Goal: Task Accomplishment & Management: Use online tool/utility

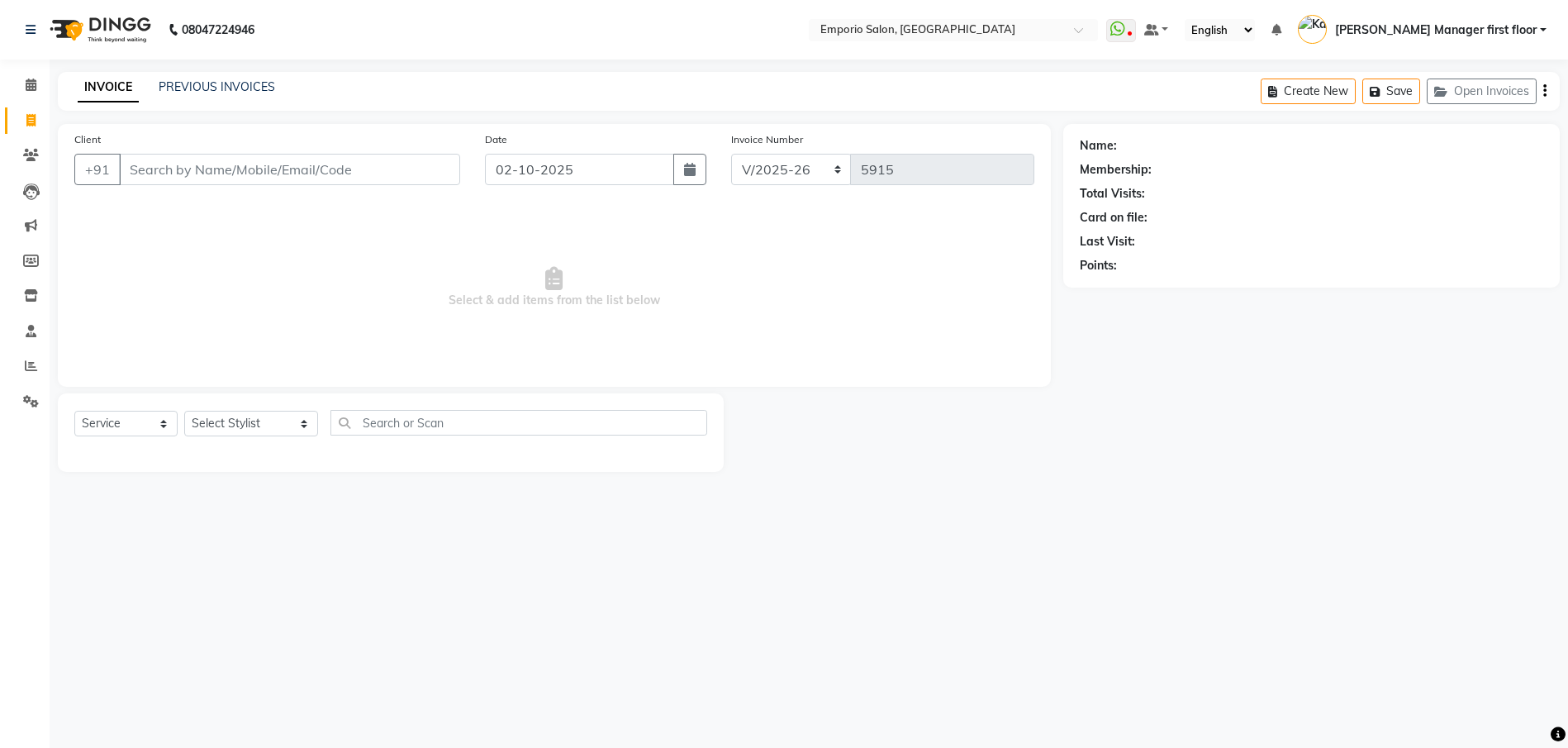
select select "6332"
select select "service"
click at [178, 208] on span "976988" at bounding box center [202, 207] width 50 height 17
type input "9769885524"
select select "1: Object"
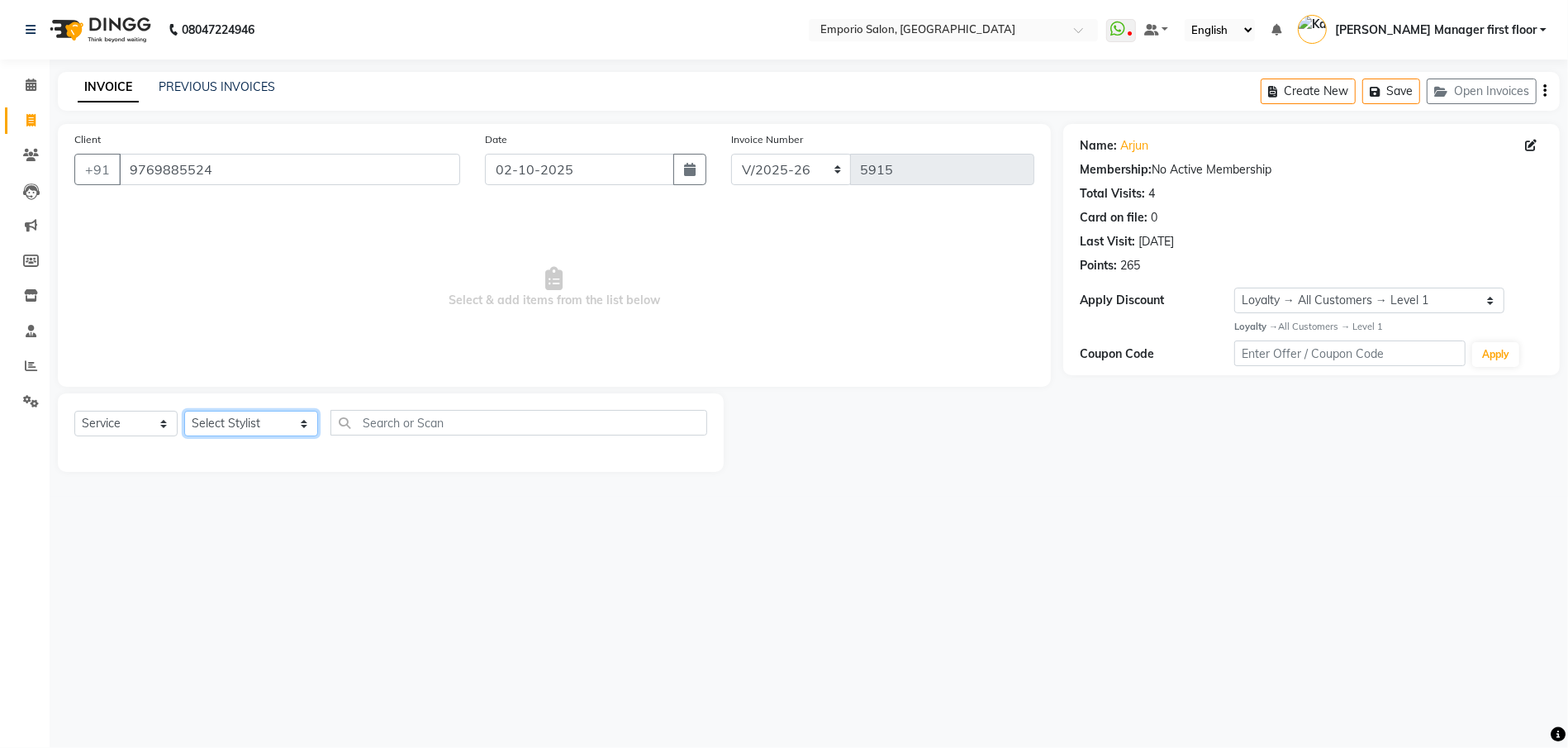
click at [239, 428] on select "Select Stylist [PERSON_NAME] beauty Archana [PERSON_NAME] [PERSON_NAME] [PERSON…" at bounding box center [251, 423] width 134 height 26
select select "47514"
click at [184, 411] on select "Select Stylist [PERSON_NAME] beauty Archana [PERSON_NAME] [PERSON_NAME] [PERSON…" at bounding box center [251, 423] width 134 height 26
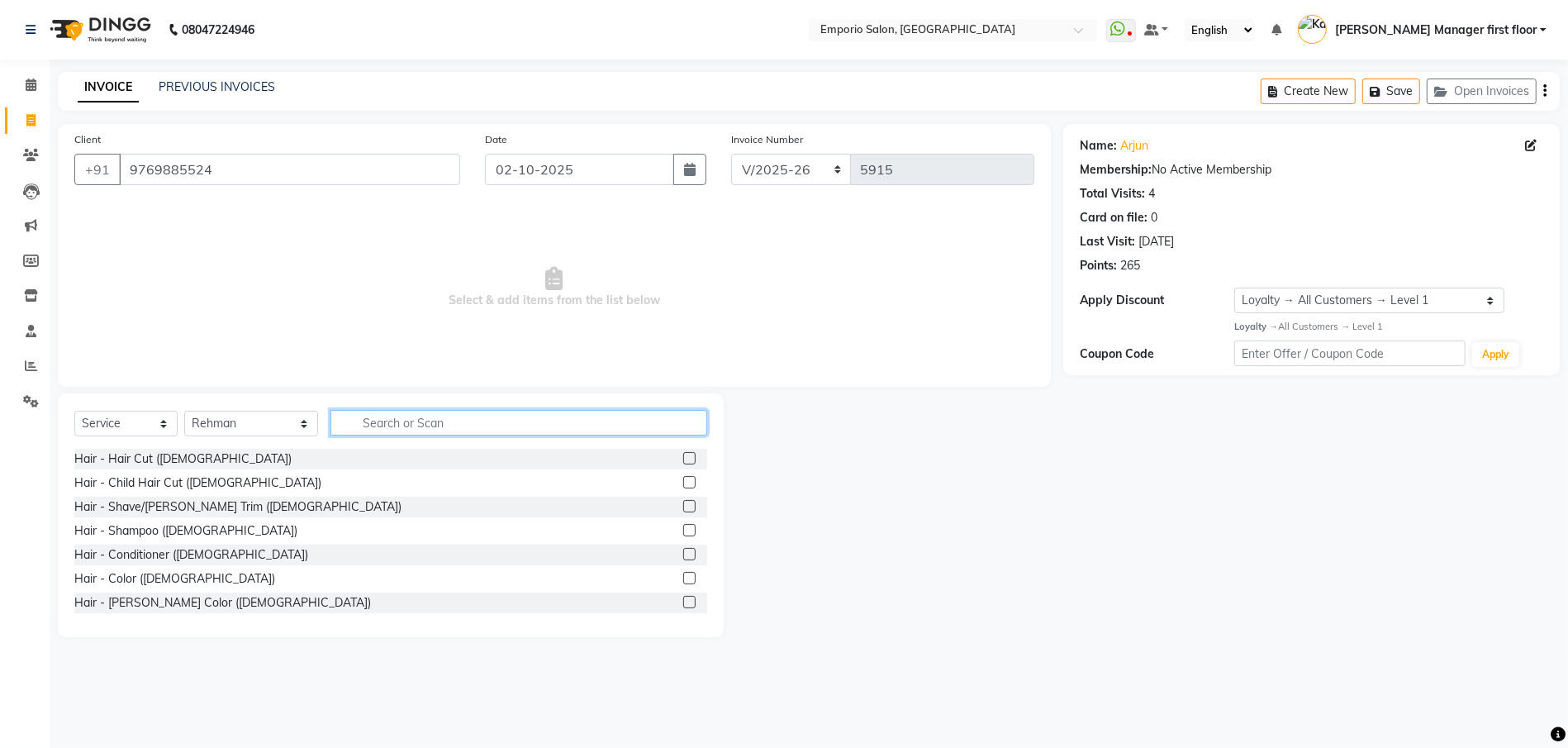
click at [558, 415] on input "text" at bounding box center [519, 422] width 377 height 26
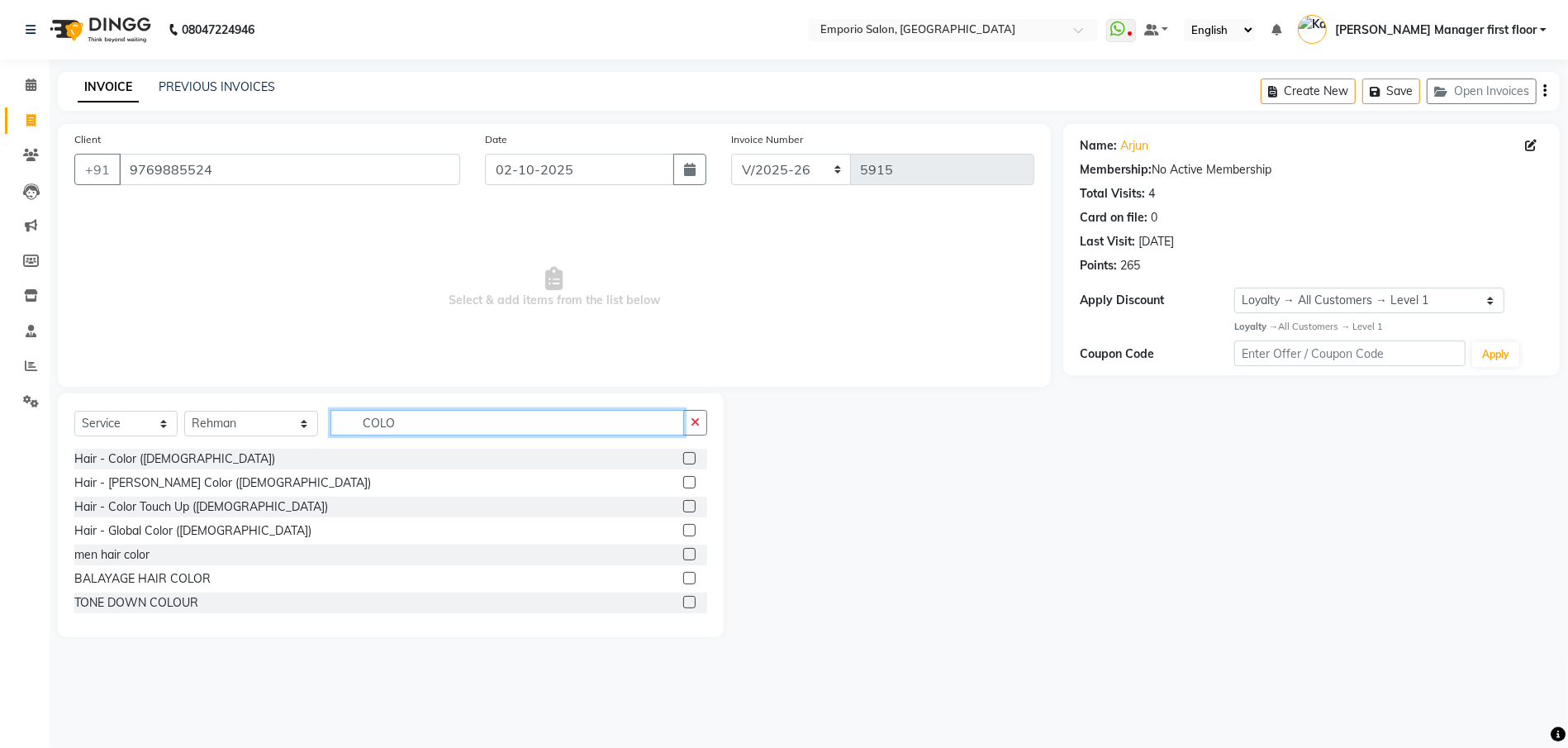
type input "COLO"
click at [683, 457] on label at bounding box center [689, 458] width 12 height 12
click at [683, 457] on input "checkbox" at bounding box center [688, 459] width 11 height 11
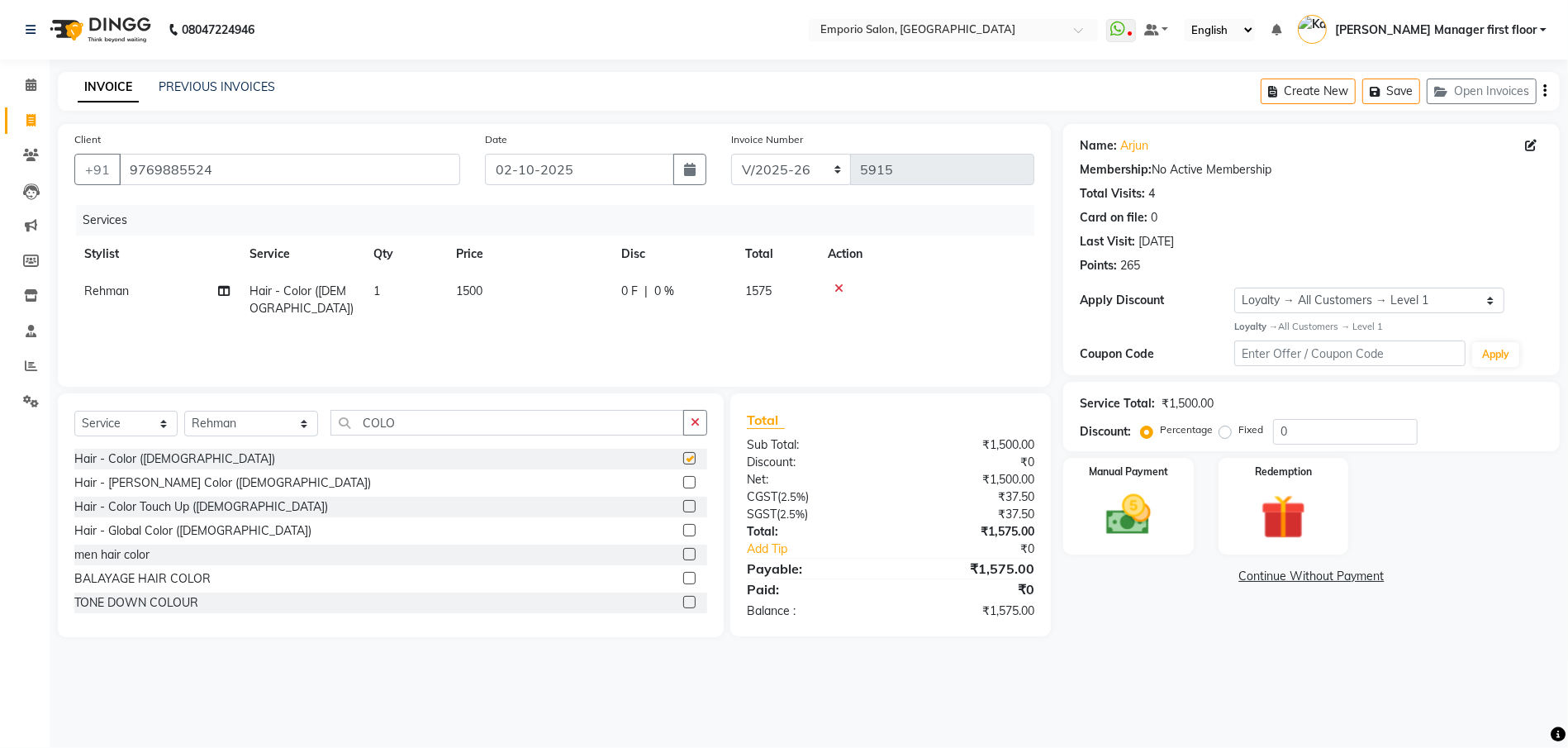
checkbox input "false"
click at [439, 424] on input "COLO" at bounding box center [507, 422] width 354 height 26
type input "C"
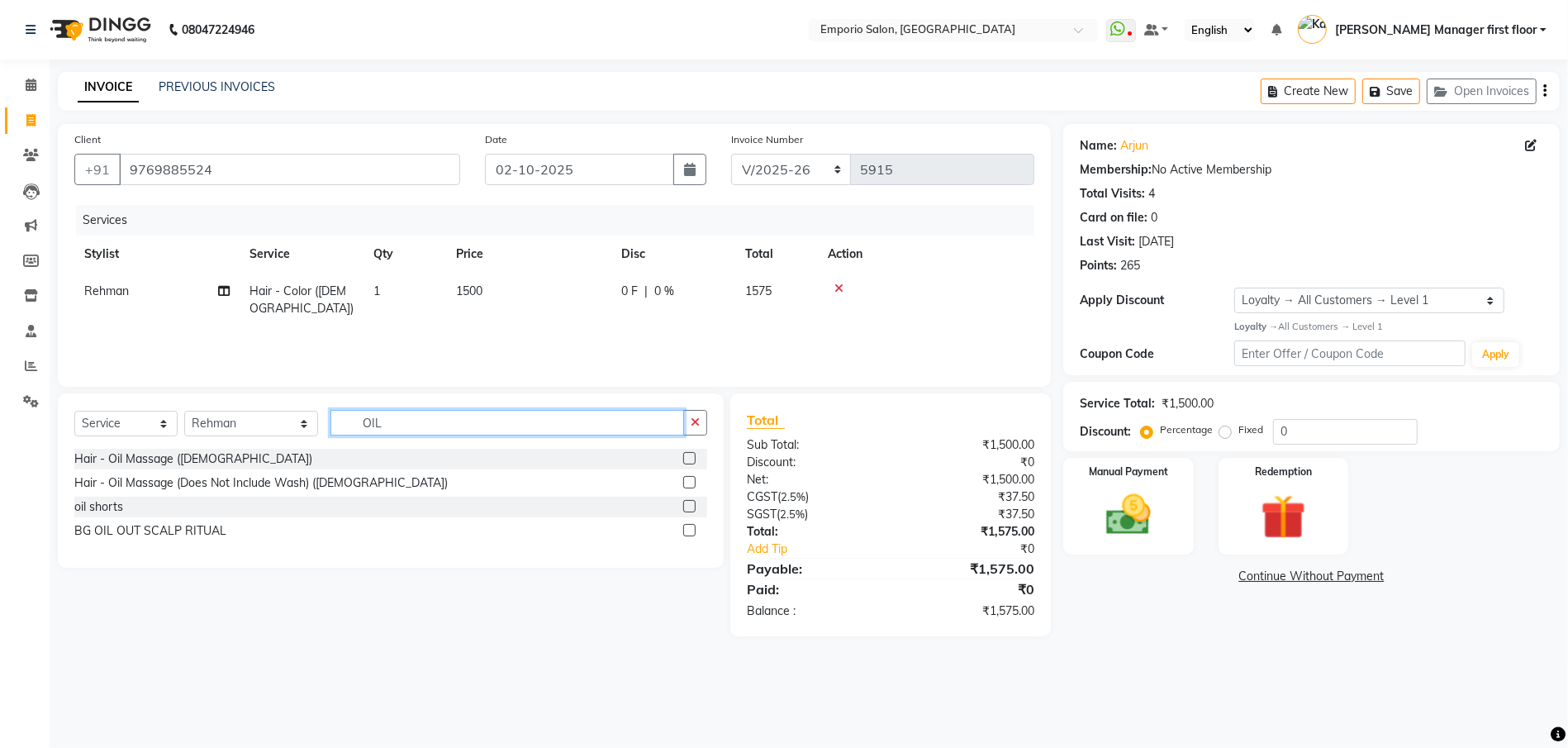
type input "OIL"
click at [697, 458] on div at bounding box center [694, 459] width 24 height 20
click at [694, 453] on label at bounding box center [689, 458] width 12 height 12
click at [694, 453] on input "checkbox" at bounding box center [688, 459] width 11 height 11
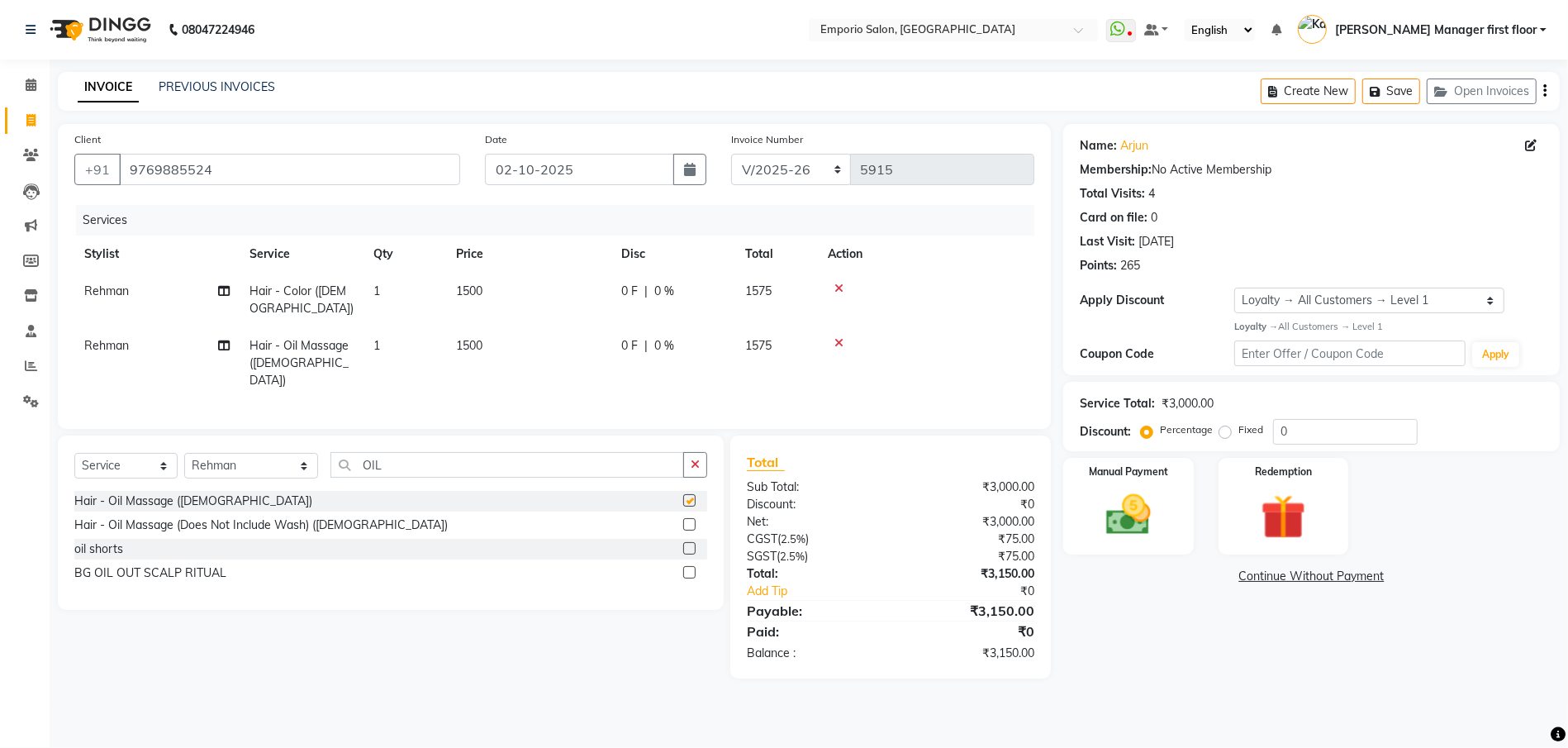
checkbox input "false"
click at [503, 327] on td "1500" at bounding box center [529, 363] width 165 height 72
select select "47514"
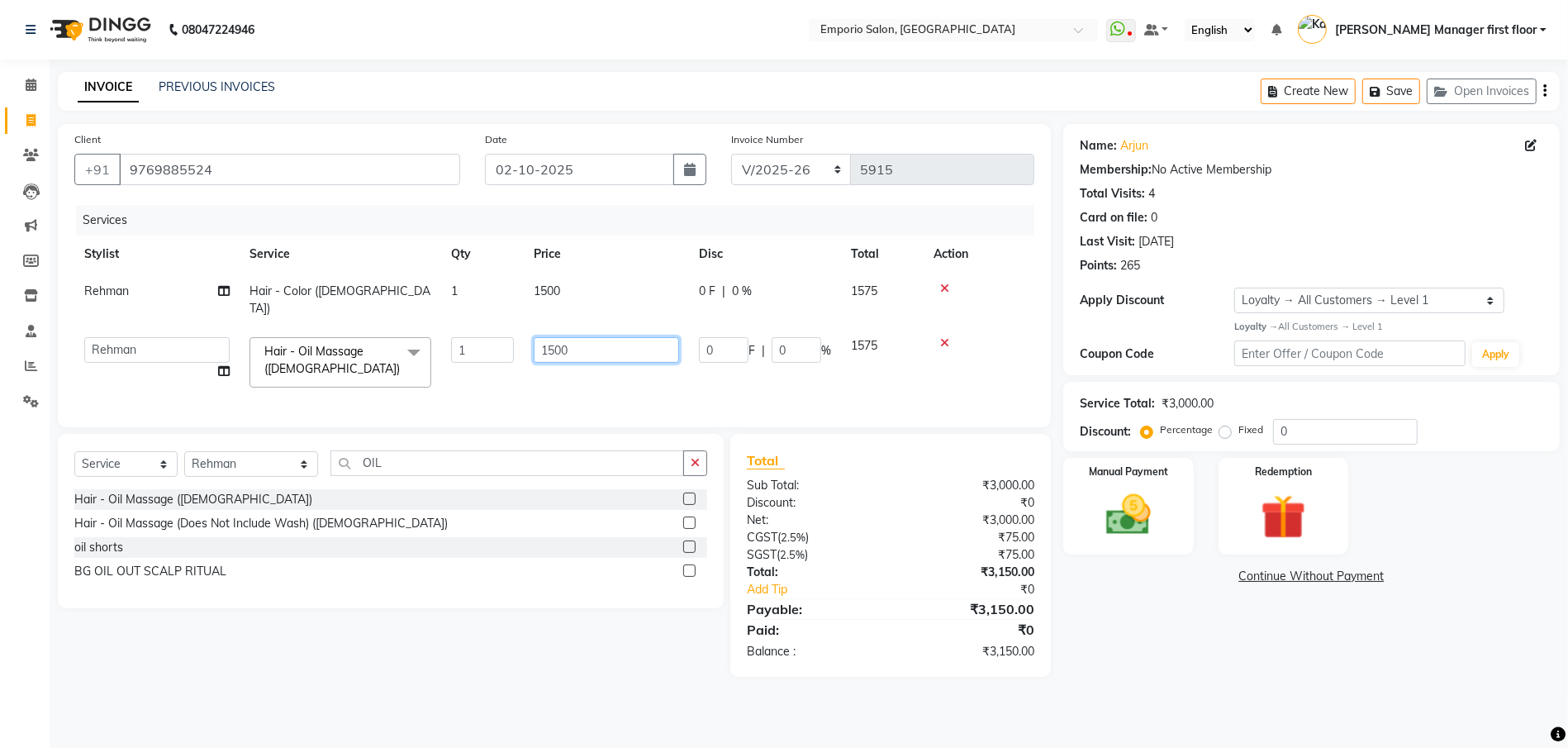
click at [577, 337] on input "1500" at bounding box center [607, 350] width 145 height 26
type input "1"
type input "1000"
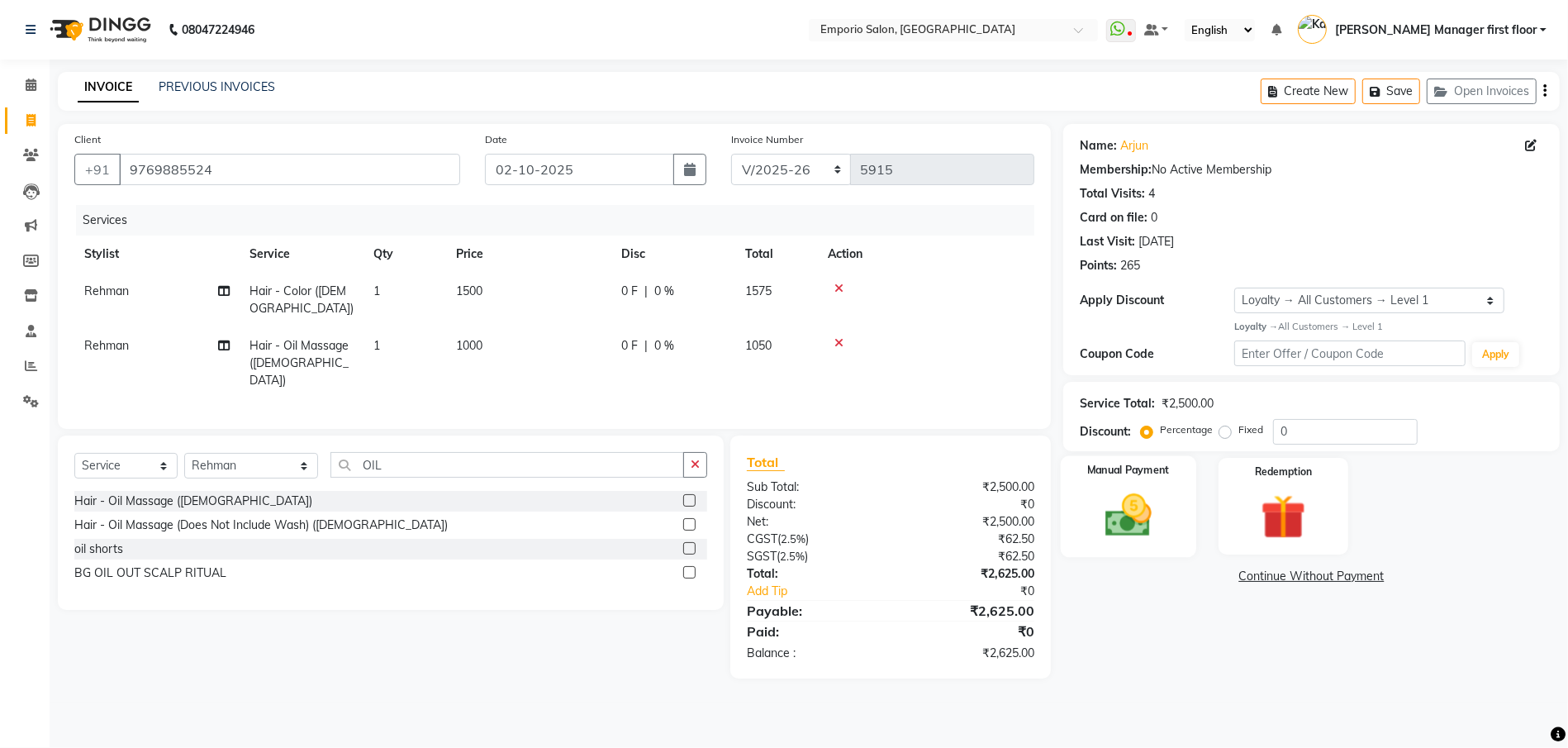
click at [1163, 499] on img at bounding box center [1128, 515] width 76 height 54
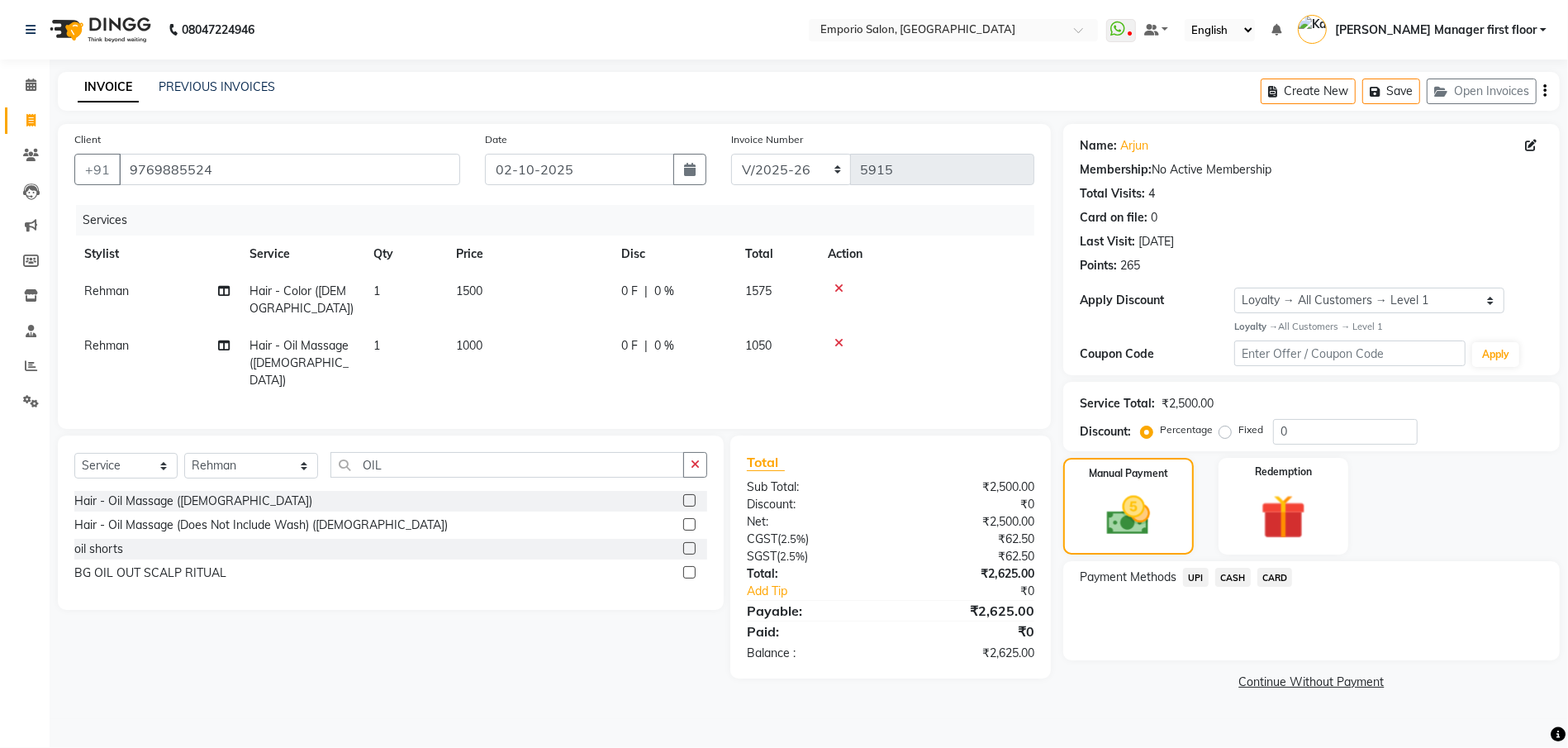
click at [1197, 577] on span "UPI" at bounding box center [1196, 577] width 26 height 19
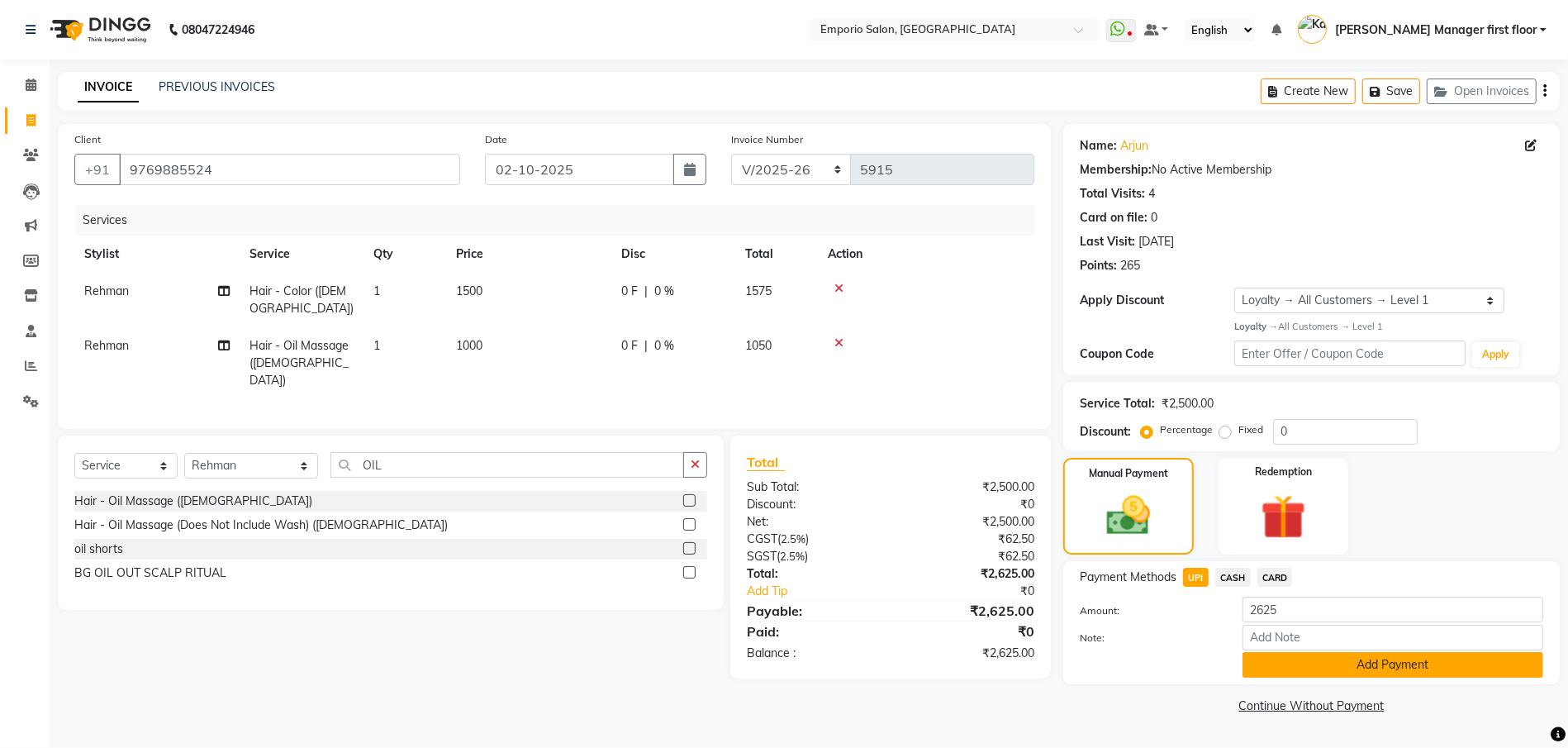
click at [1247, 659] on button "Add Payment" at bounding box center [1392, 665] width 301 height 26
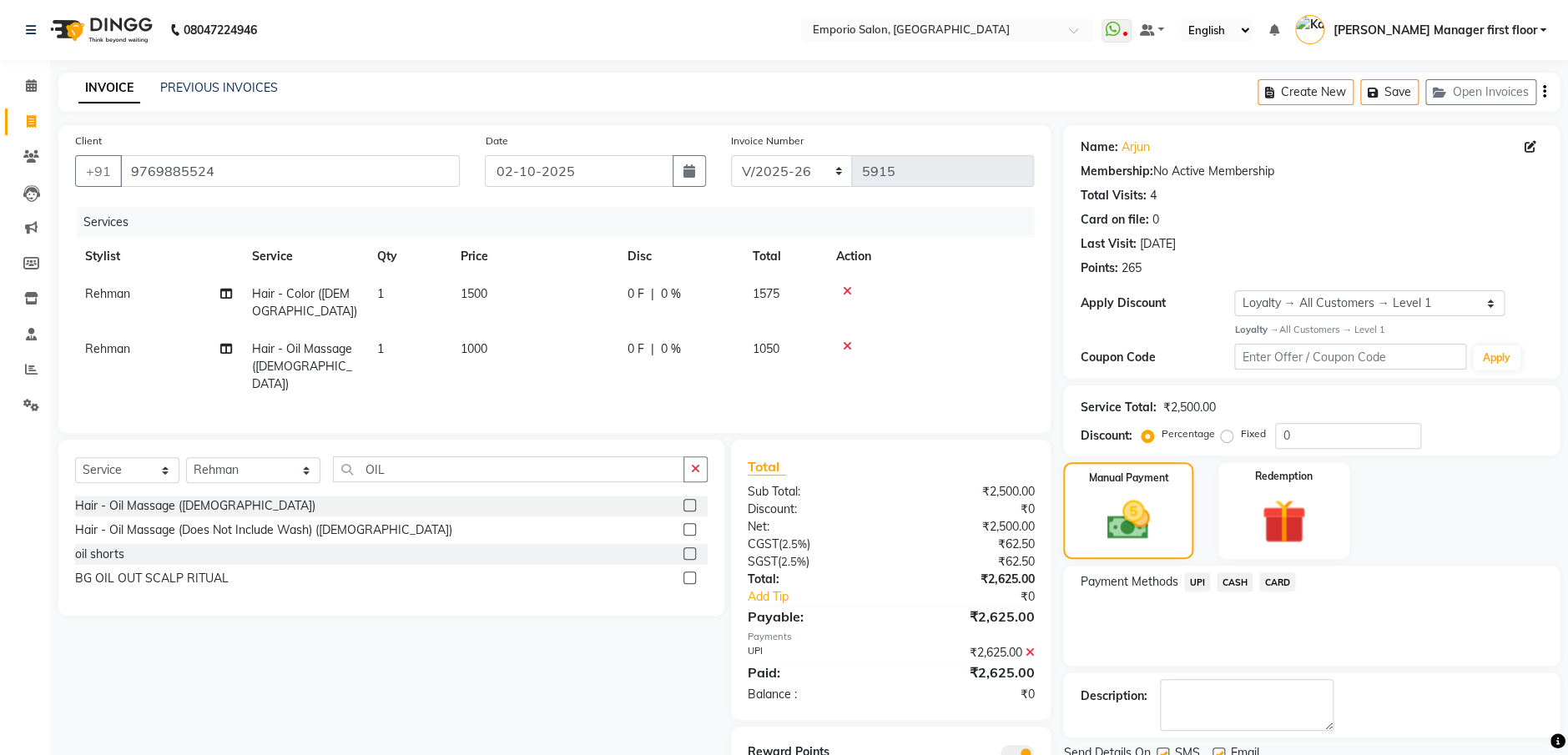
scroll to position [64, 0]
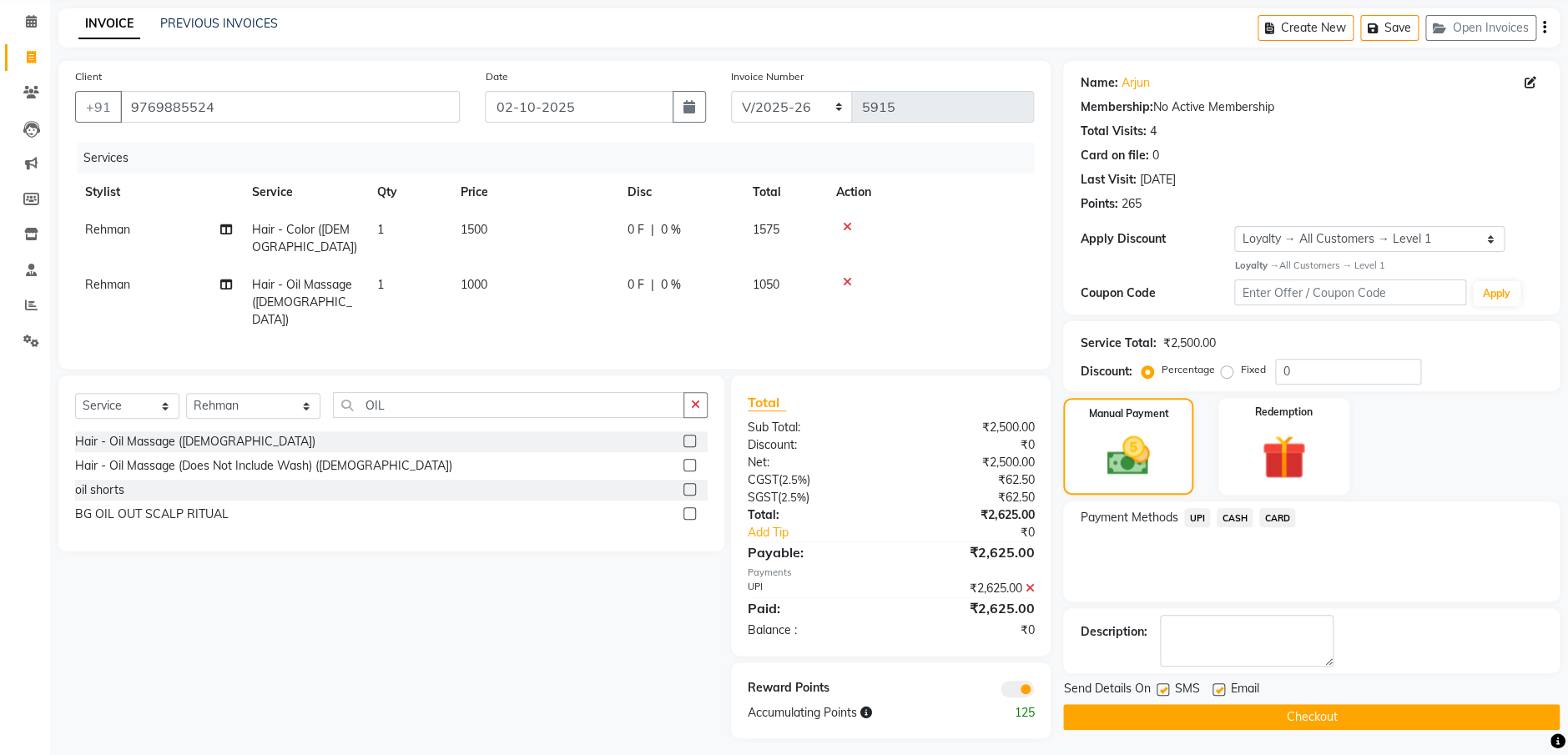
click at [1236, 707] on button "Checkout" at bounding box center [1312, 716] width 496 height 26
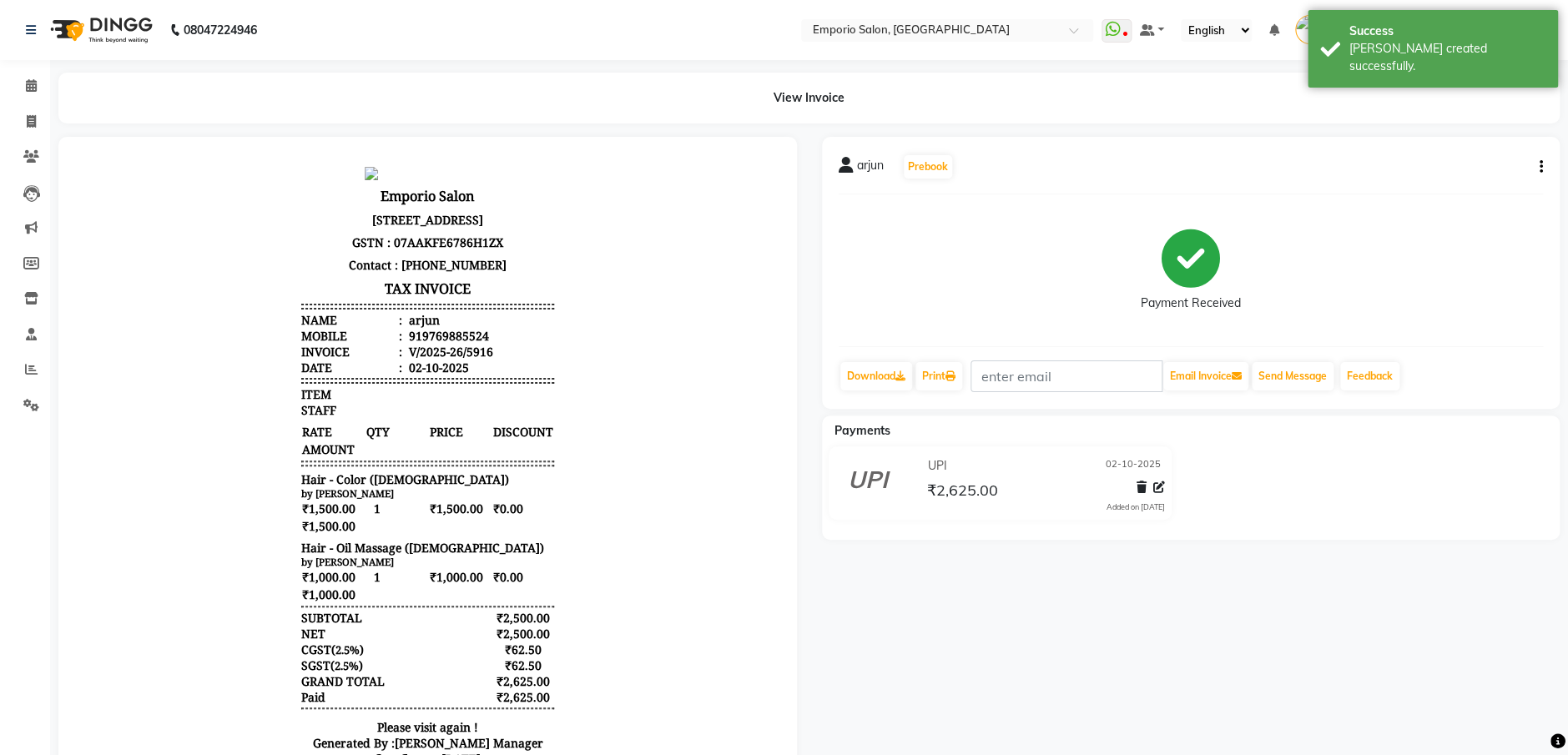
scroll to position [13, 0]
click at [23, 119] on span at bounding box center [31, 122] width 30 height 19
select select "service"
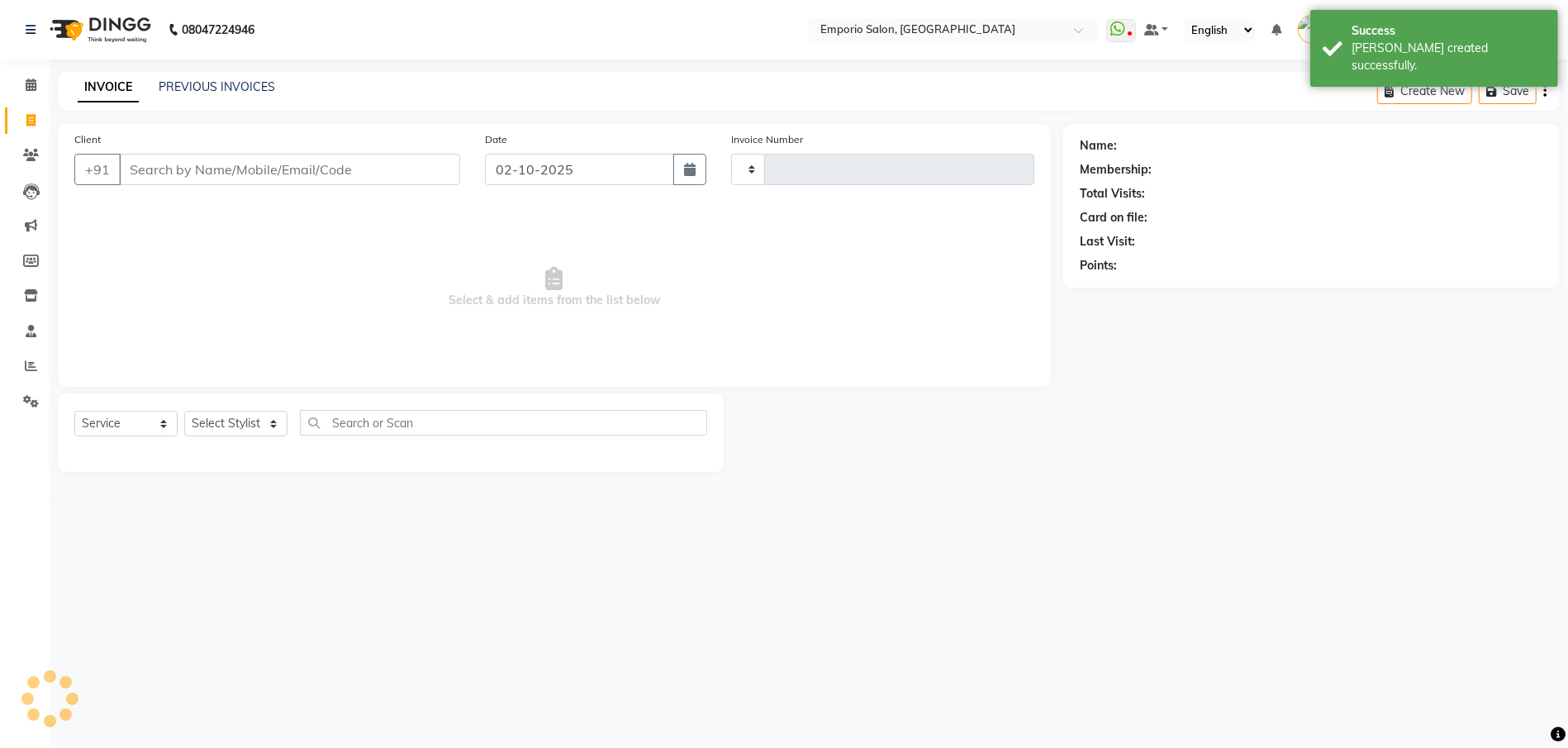
type input "5917"
select select "6332"
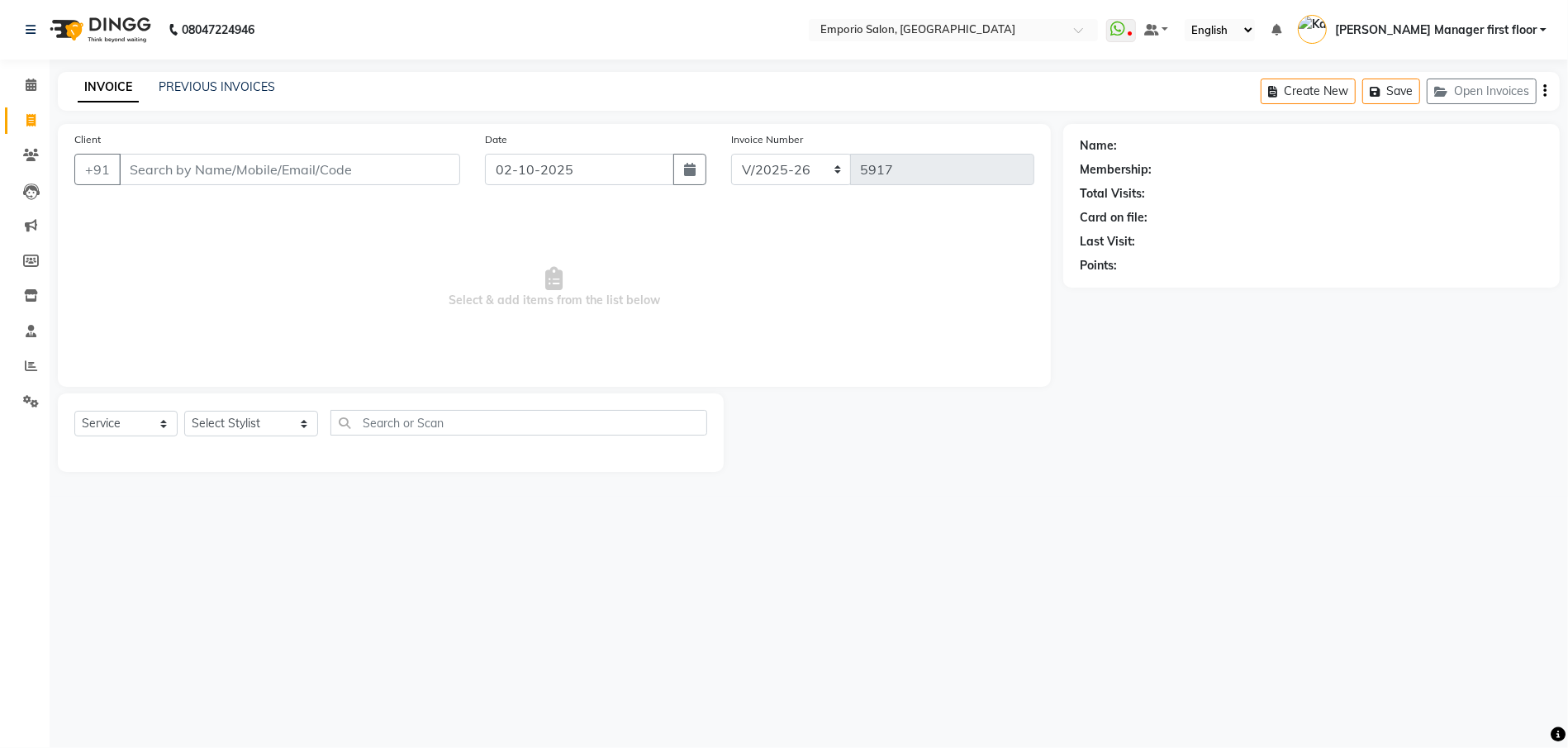
click at [320, 166] on input "Client" at bounding box center [289, 169] width 341 height 31
click at [193, 194] on button "ankit 78384646 23" at bounding box center [199, 208] width 161 height 27
type input "7838464623"
click at [259, 423] on select "Select Stylist [PERSON_NAME] beauty Archana [PERSON_NAME] [PERSON_NAME] [PERSON…" at bounding box center [251, 423] width 134 height 26
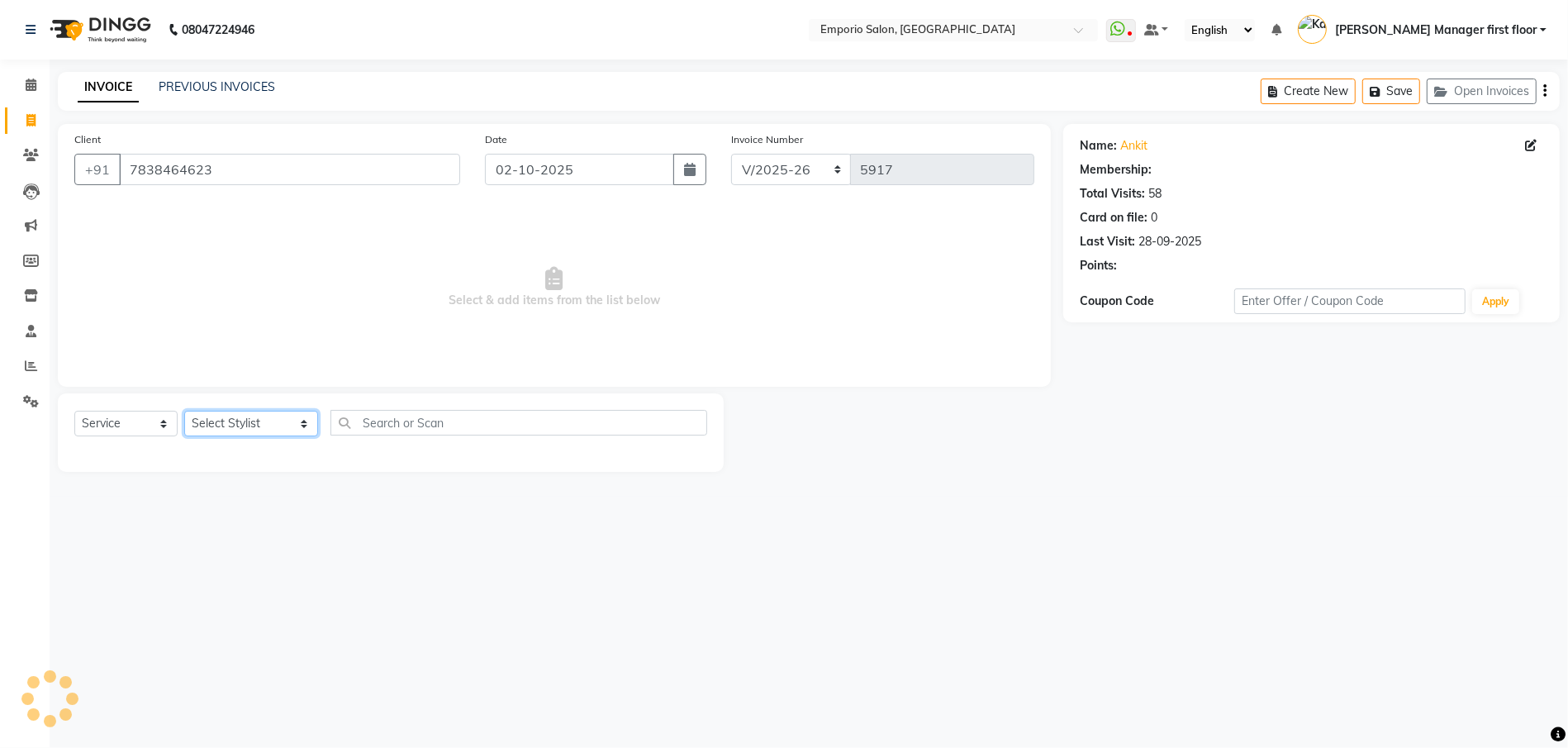
select select "47501"
click at [184, 411] on select "Select Stylist [PERSON_NAME] beauty Archana [PERSON_NAME] [PERSON_NAME] [PERSON…" at bounding box center [251, 423] width 134 height 26
select select "1: Object"
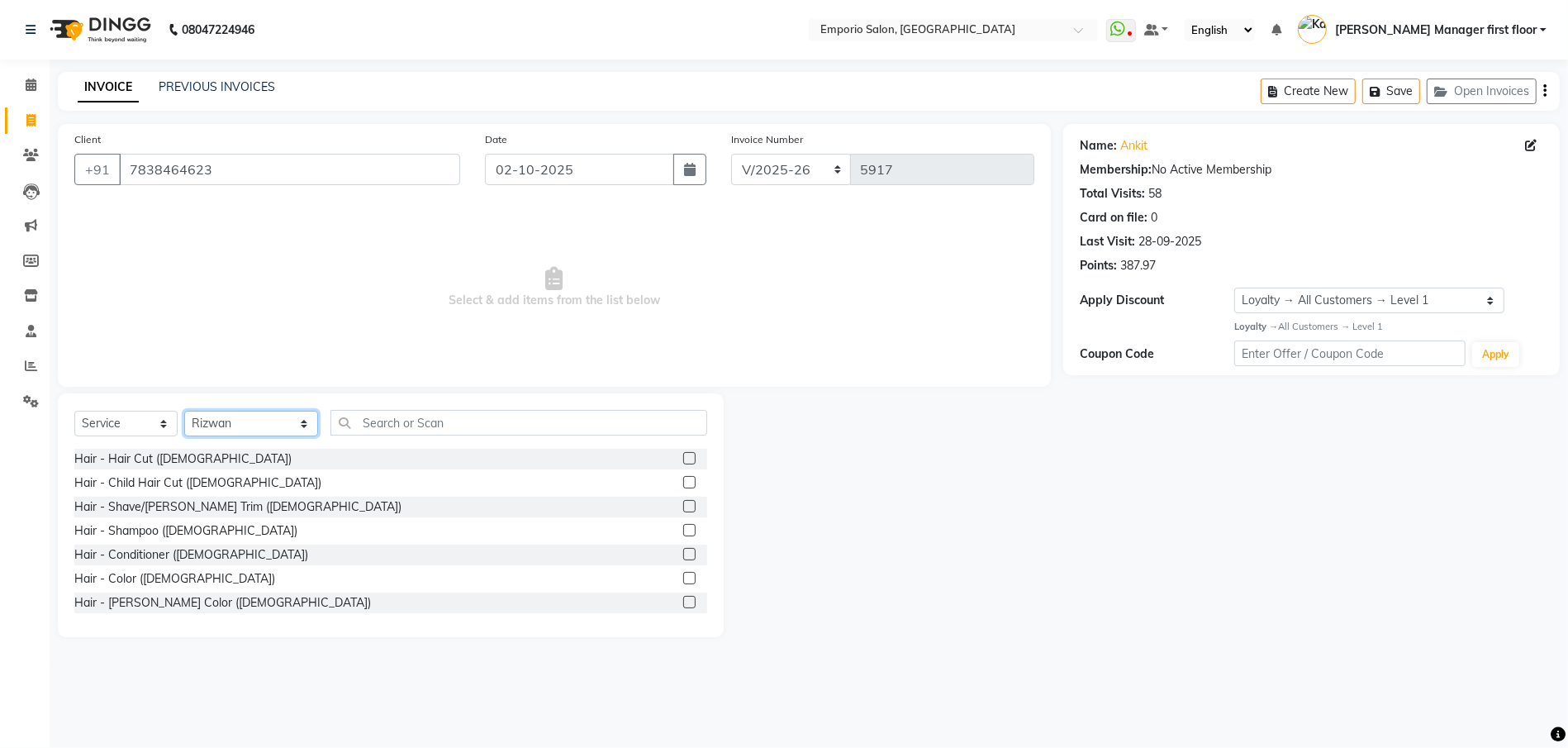
click at [234, 418] on select "Select Stylist [PERSON_NAME] beauty Archana [PERSON_NAME] [PERSON_NAME] [PERSON…" at bounding box center [251, 423] width 134 height 26
select select "47514"
click at [184, 411] on select "Select Stylist [PERSON_NAME] beauty Archana [PERSON_NAME] [PERSON_NAME] [PERSON…" at bounding box center [251, 423] width 134 height 26
click at [683, 504] on label at bounding box center [689, 506] width 12 height 12
click at [683, 504] on input "checkbox" at bounding box center [688, 507] width 11 height 11
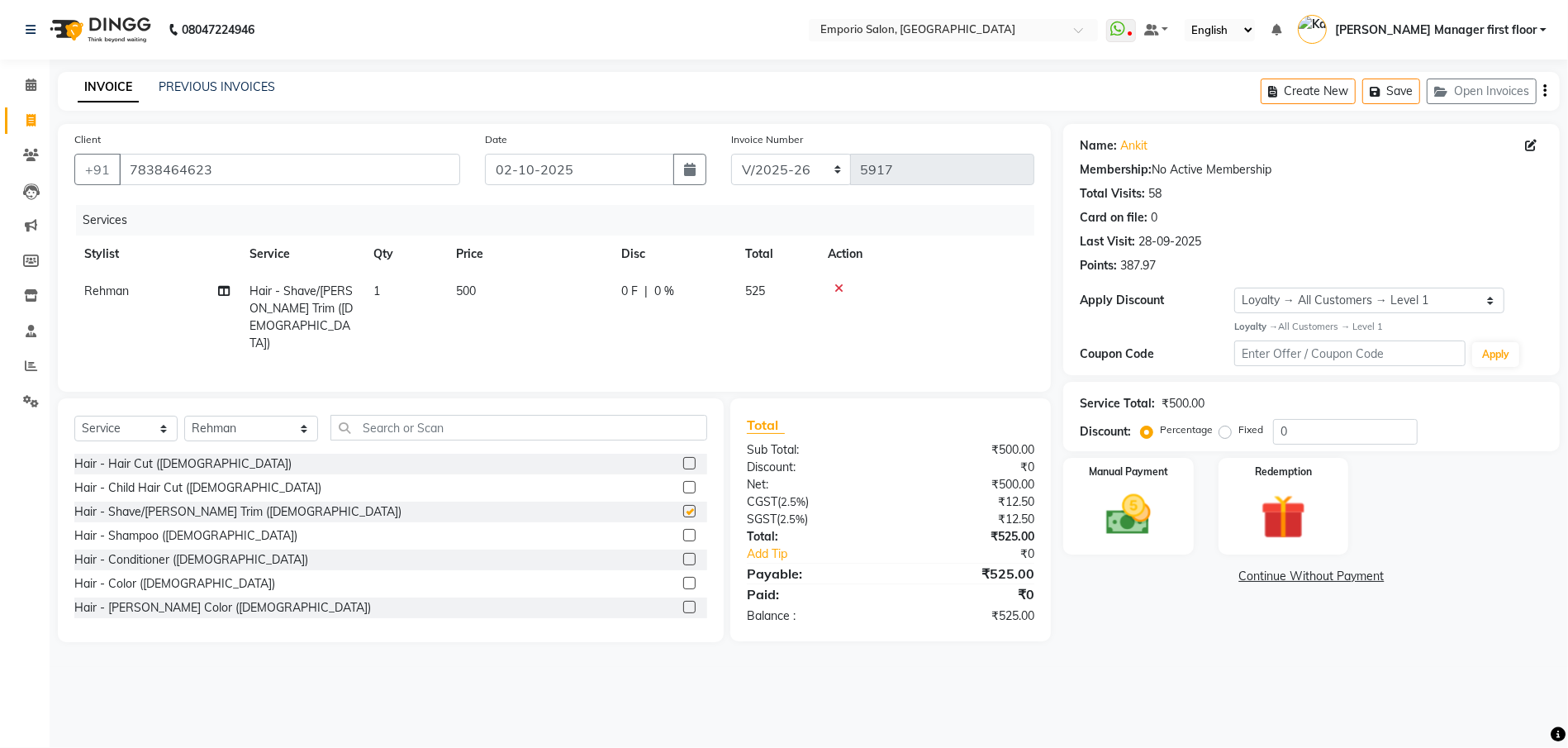
checkbox input "false"
click at [1180, 516] on div "Manual Payment" at bounding box center [1128, 506] width 136 height 101
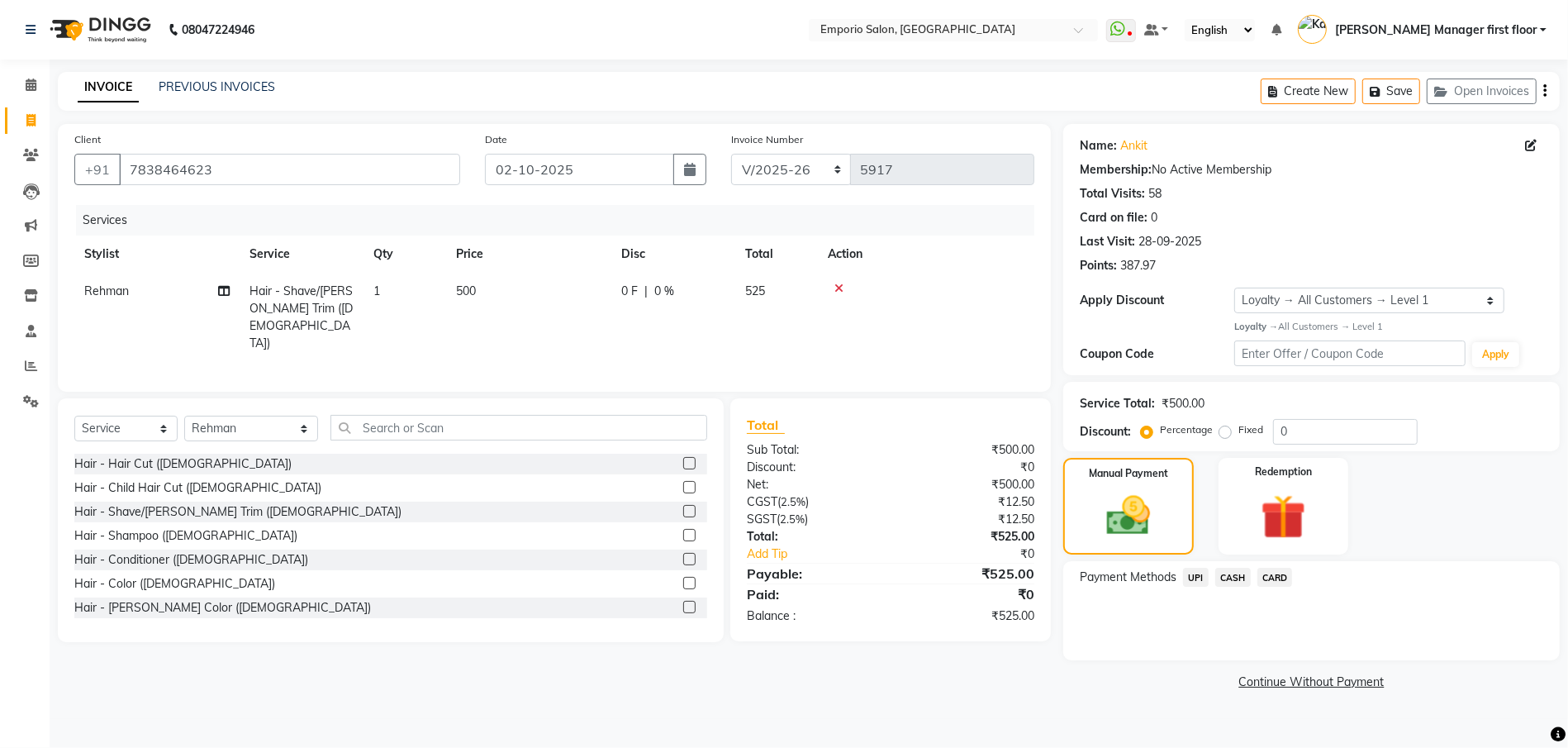
click at [1269, 572] on span "CARD" at bounding box center [1275, 577] width 35 height 19
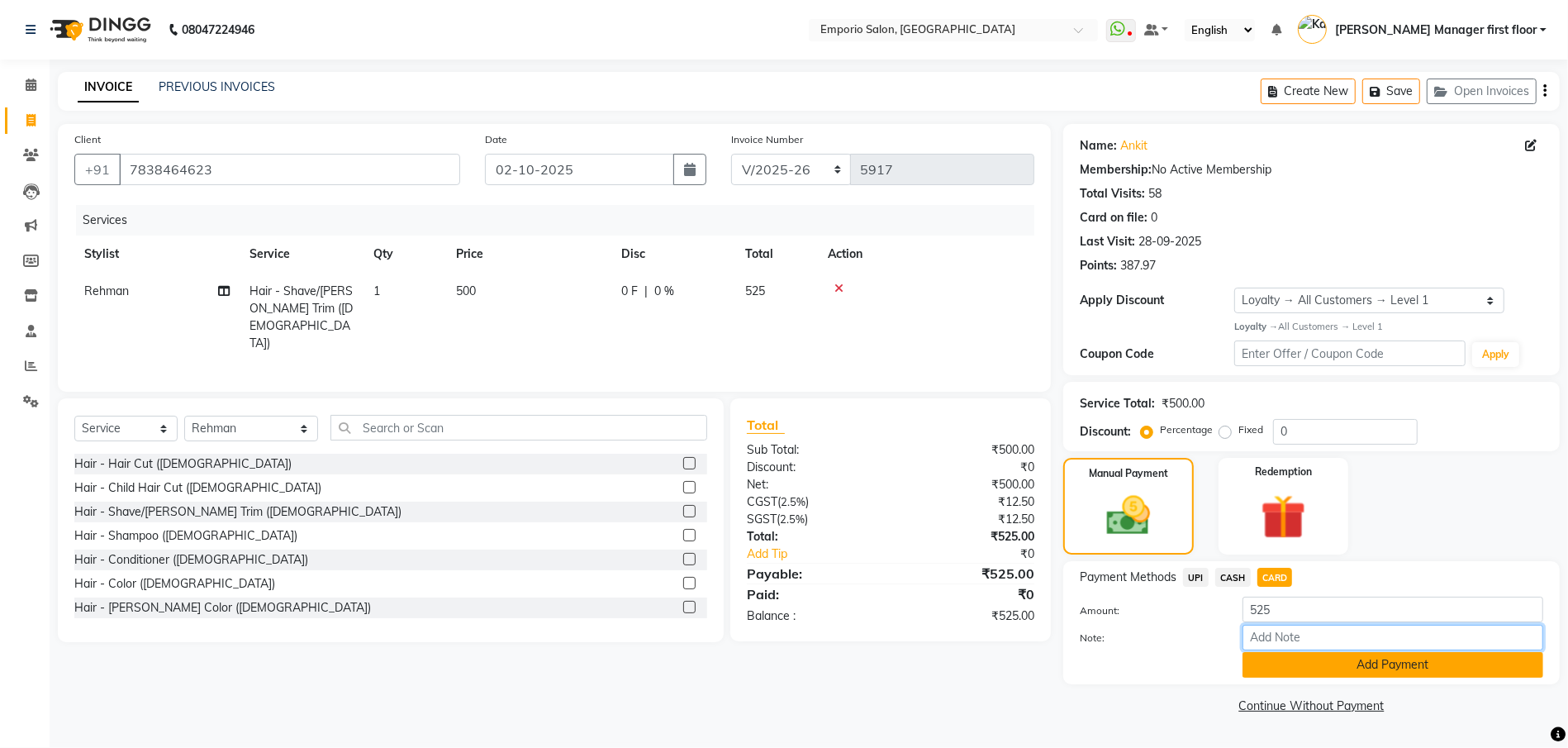
click at [1286, 654] on div "Amount: 525 Note: Add Payment" at bounding box center [1311, 636] width 463 height 81
click at [1286, 656] on button "Add Payment" at bounding box center [1392, 665] width 301 height 26
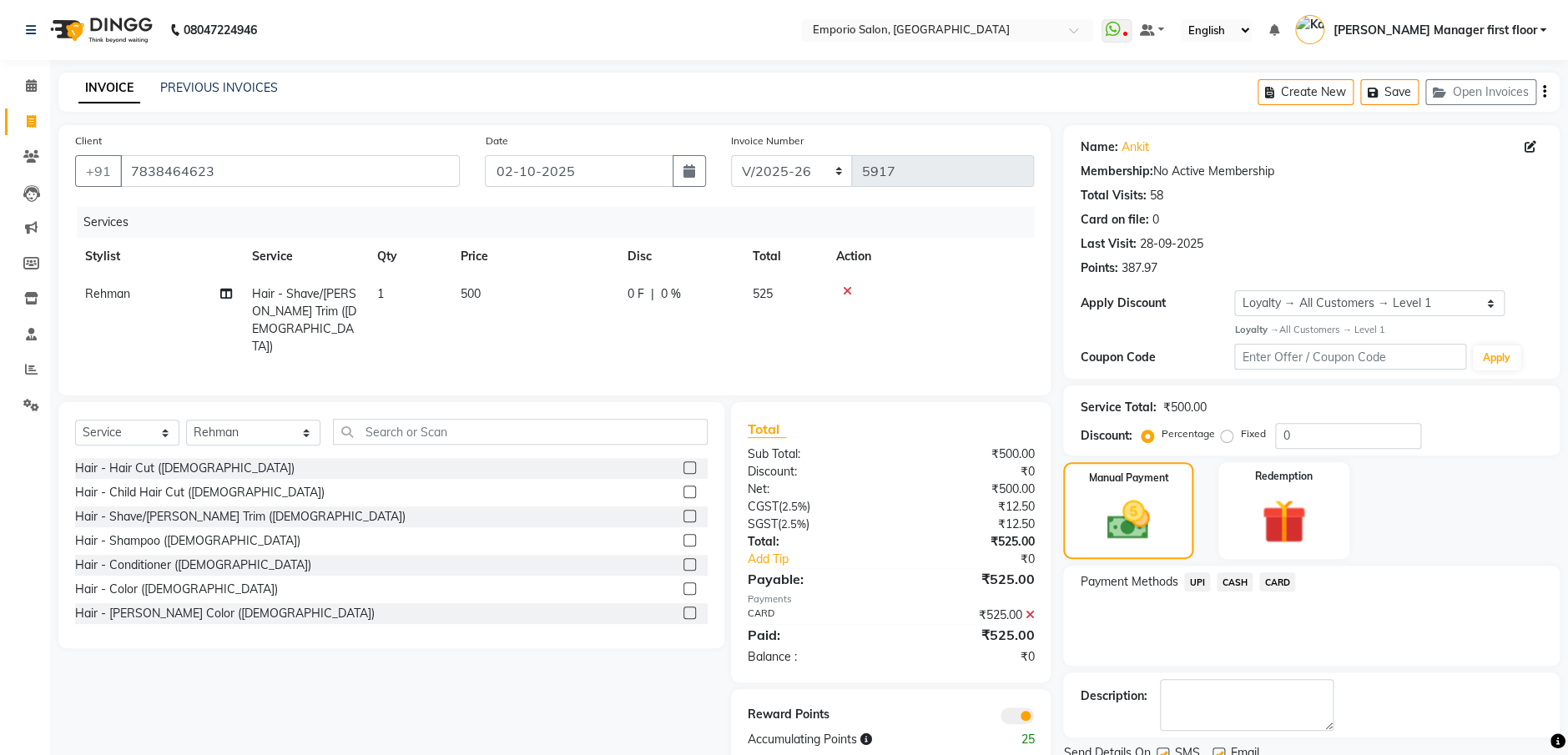
scroll to position [64, 0]
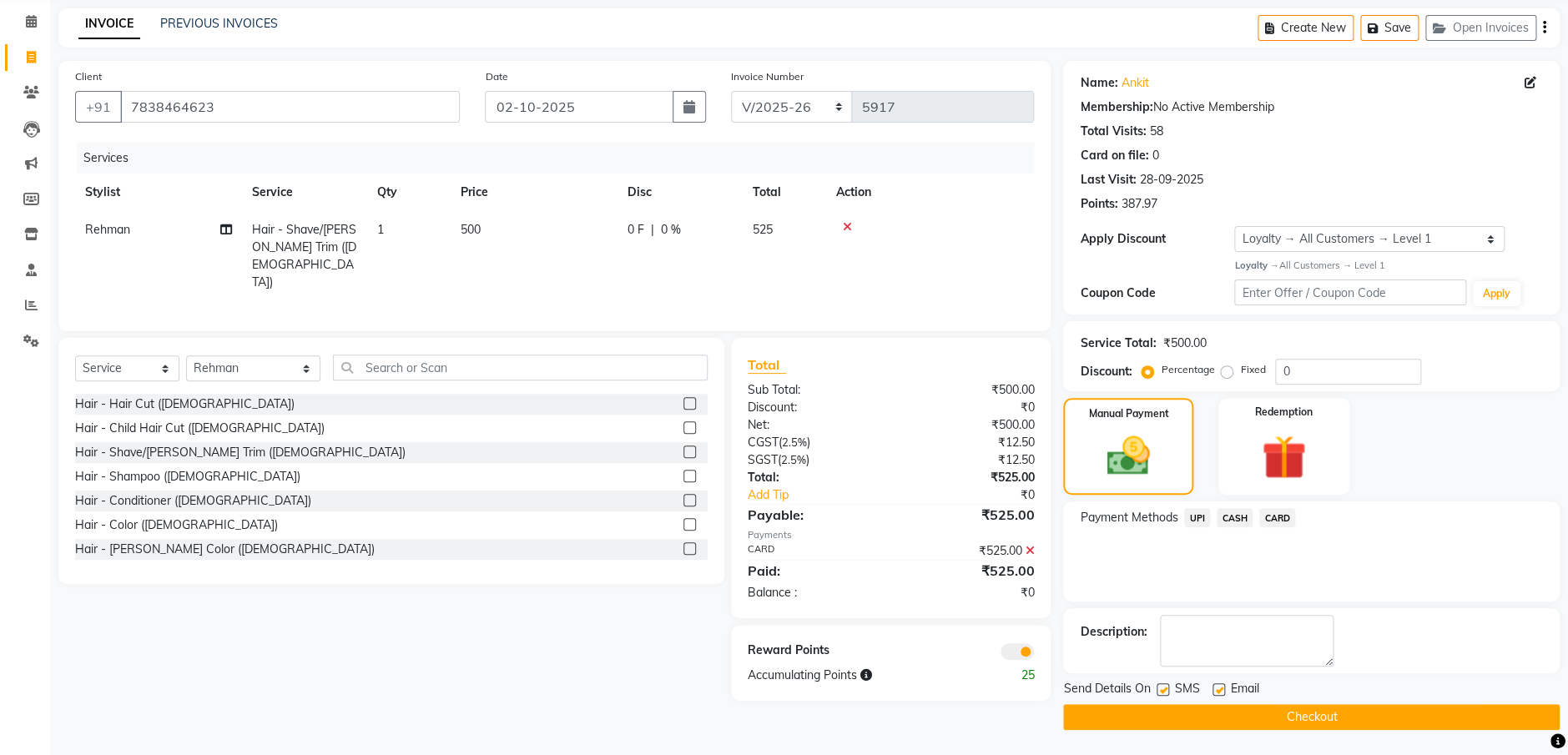
click at [1305, 712] on button "Checkout" at bounding box center [1312, 716] width 496 height 26
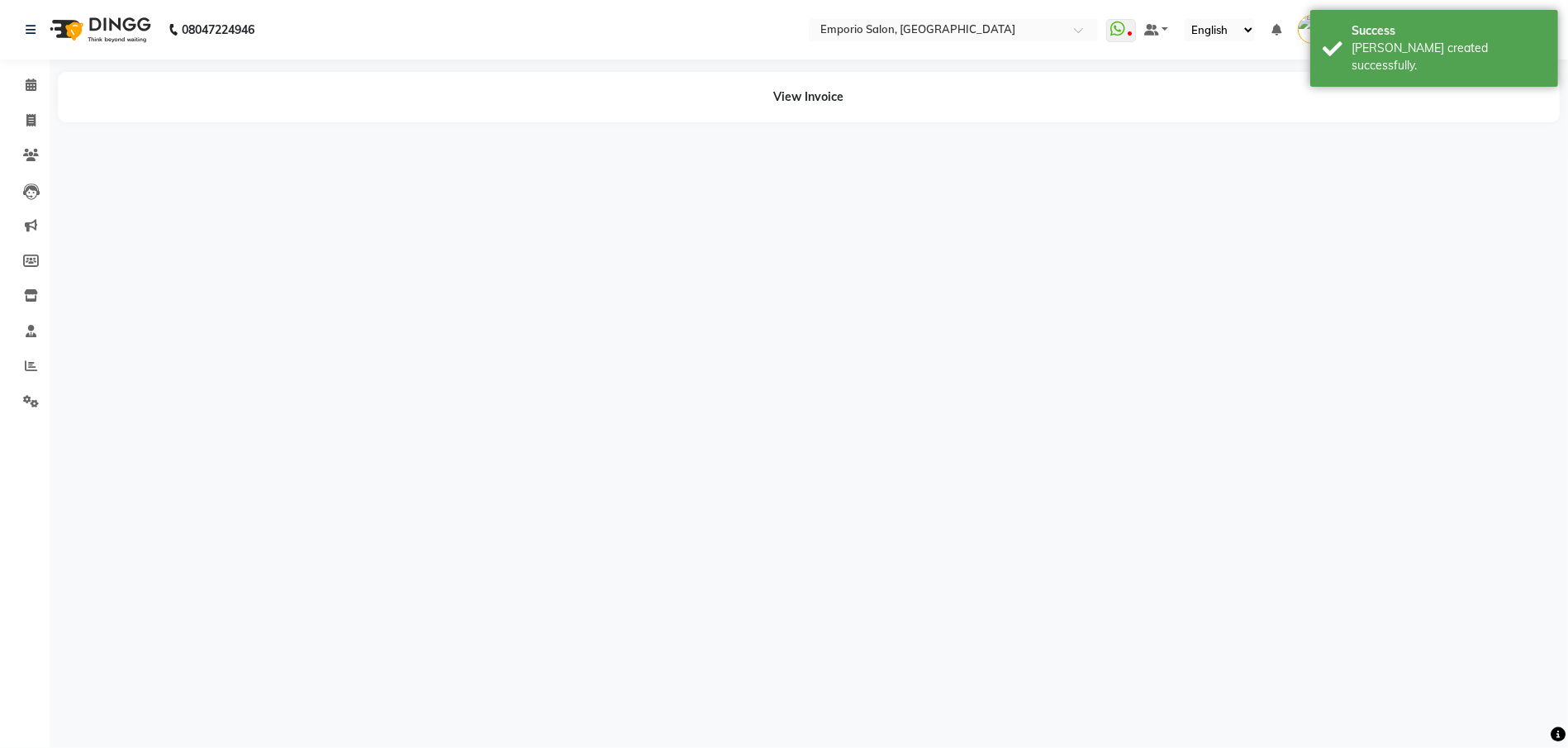
click at [6, 28] on nav "08047224946 Select Location × Emporio Salon, [GEOGRAPHIC_DATA] WhatsApp Status …" at bounding box center [784, 29] width 1568 height 59
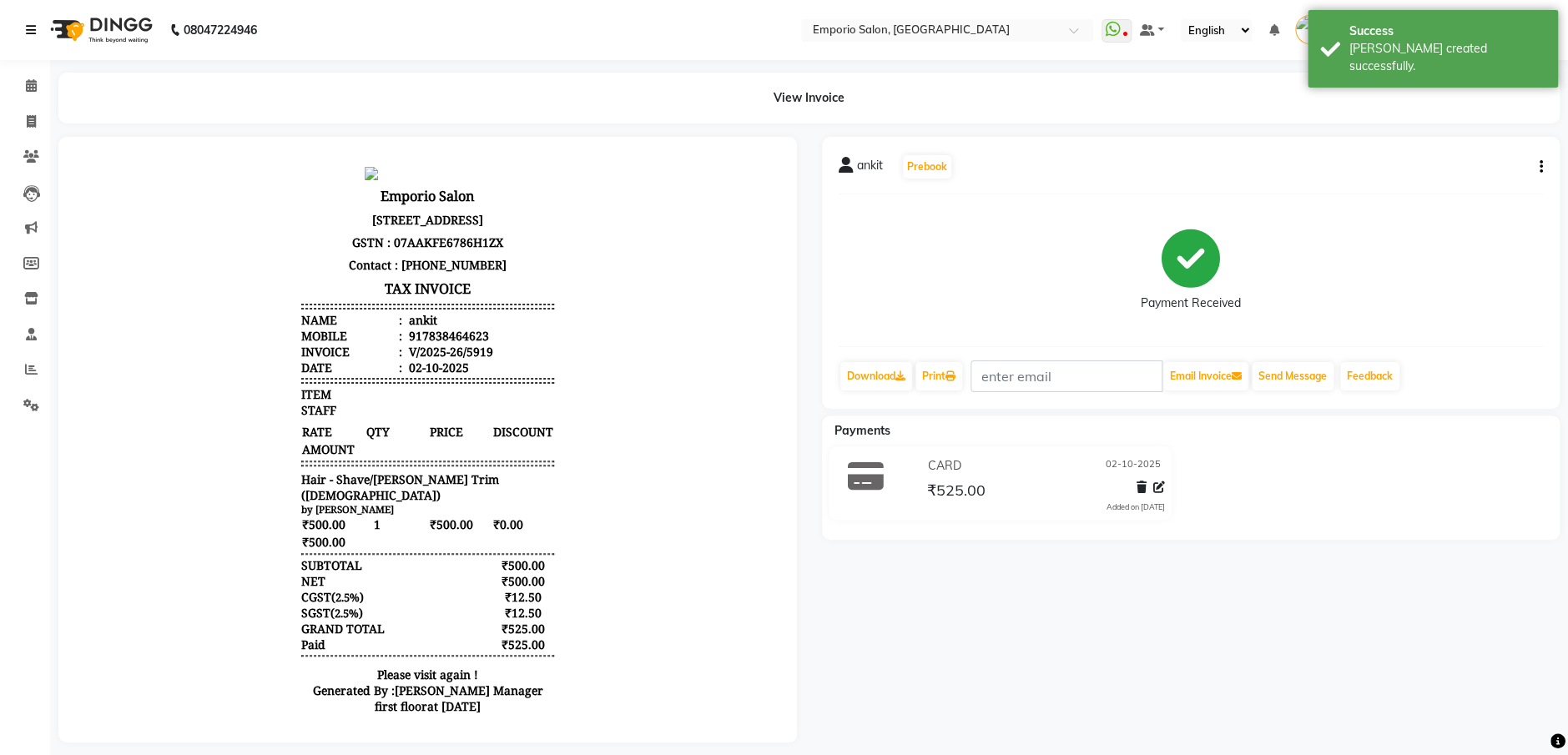
click at [30, 30] on icon at bounding box center [30, 30] width 10 height 12
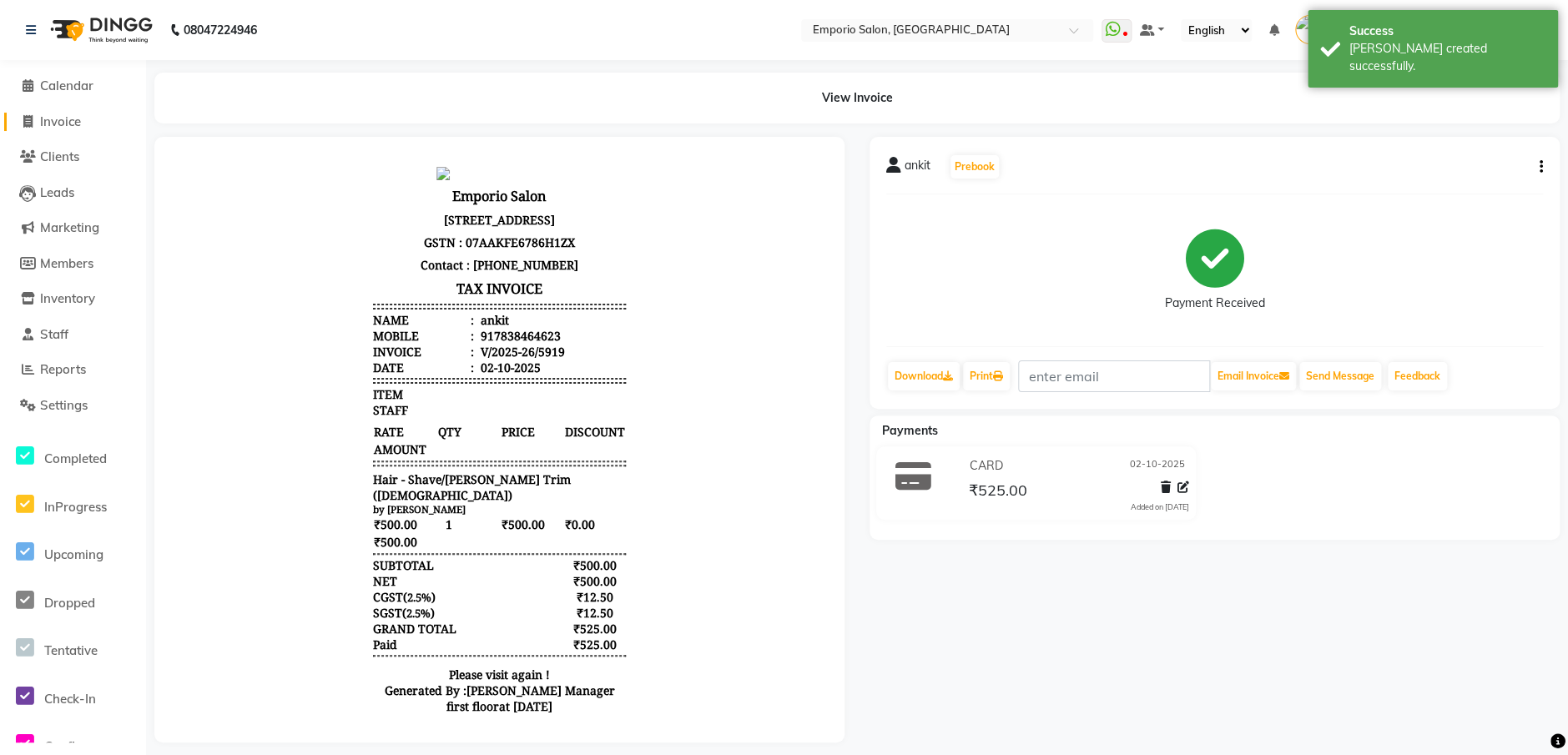
click at [48, 124] on span "Invoice" at bounding box center [61, 122] width 41 height 16
select select "service"
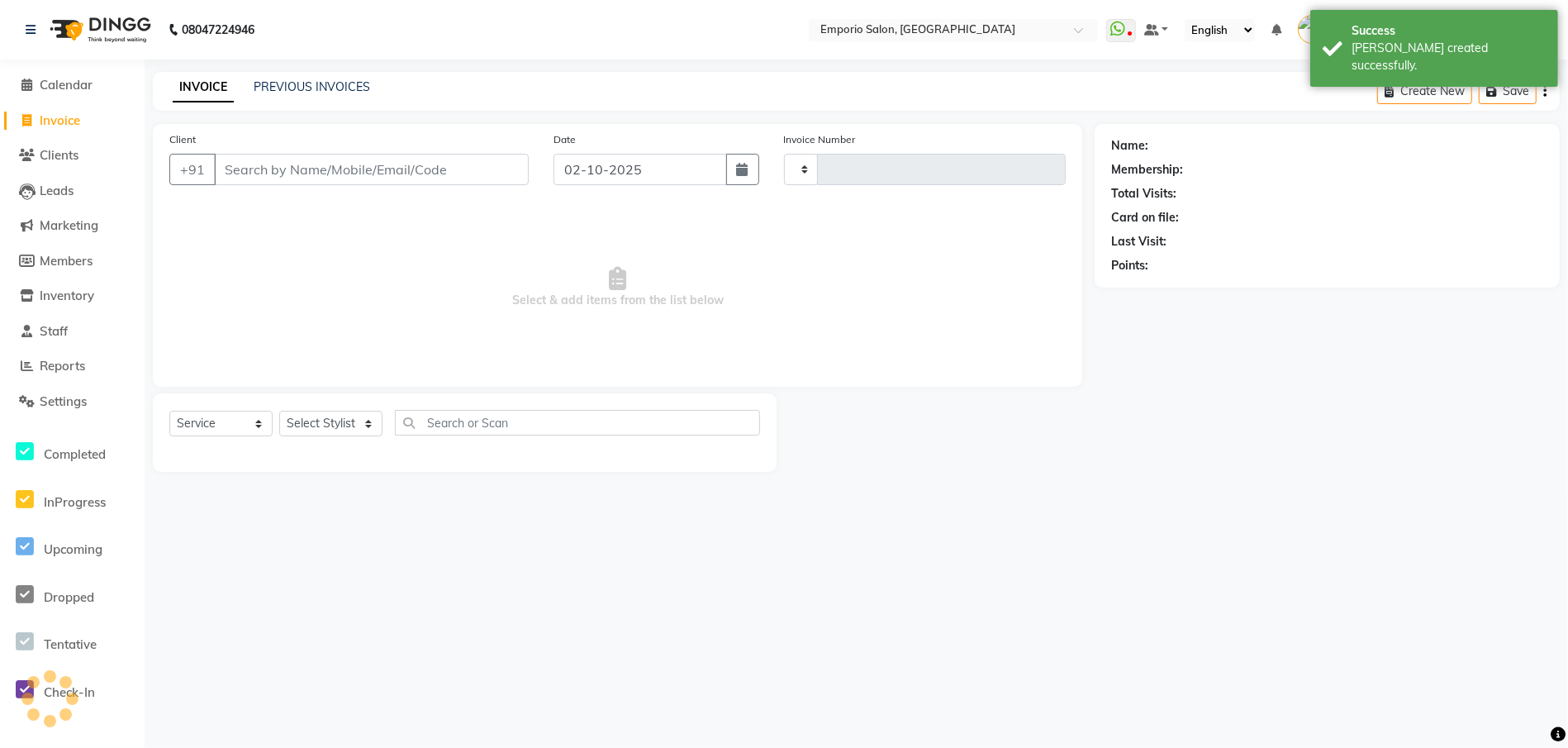
type input "5920"
select select "6332"
click at [308, 91] on link "PREVIOUS INVOICES" at bounding box center [311, 86] width 116 height 15
